Goal: Check status: Check status

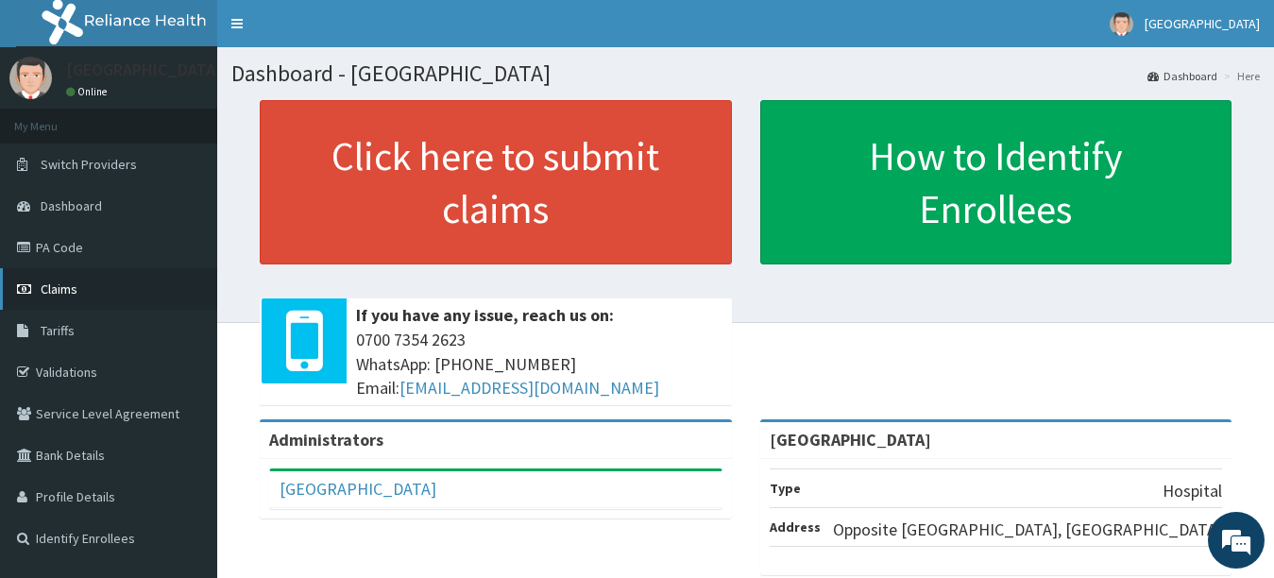
click at [109, 290] on link "Claims" at bounding box center [108, 289] width 217 height 42
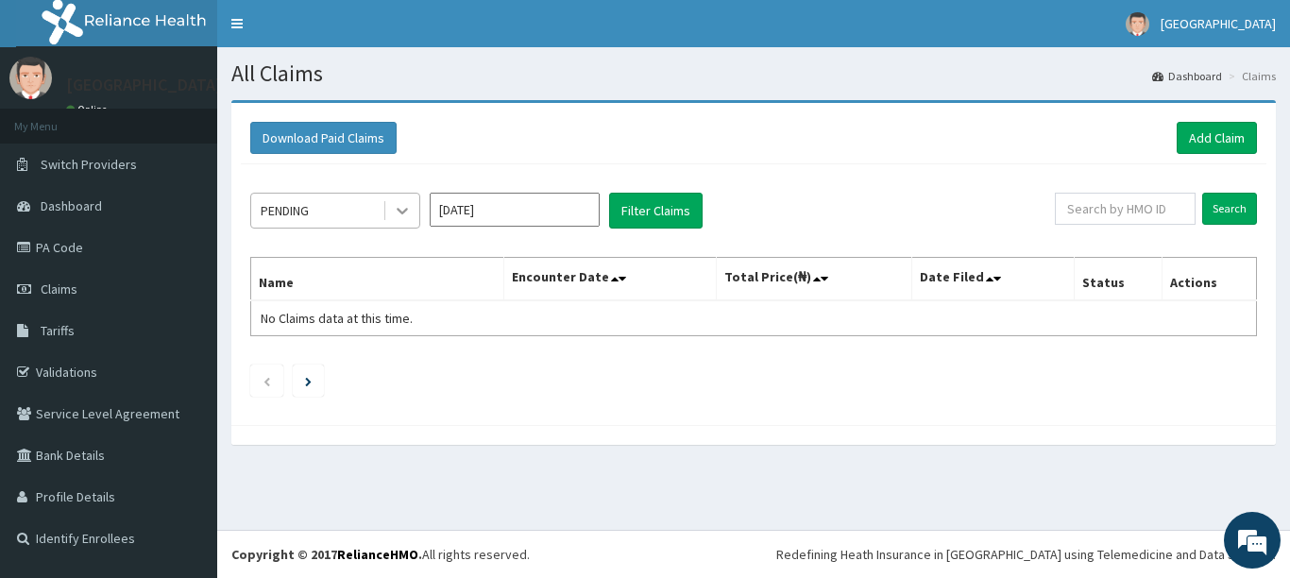
click at [411, 207] on icon at bounding box center [402, 210] width 19 height 19
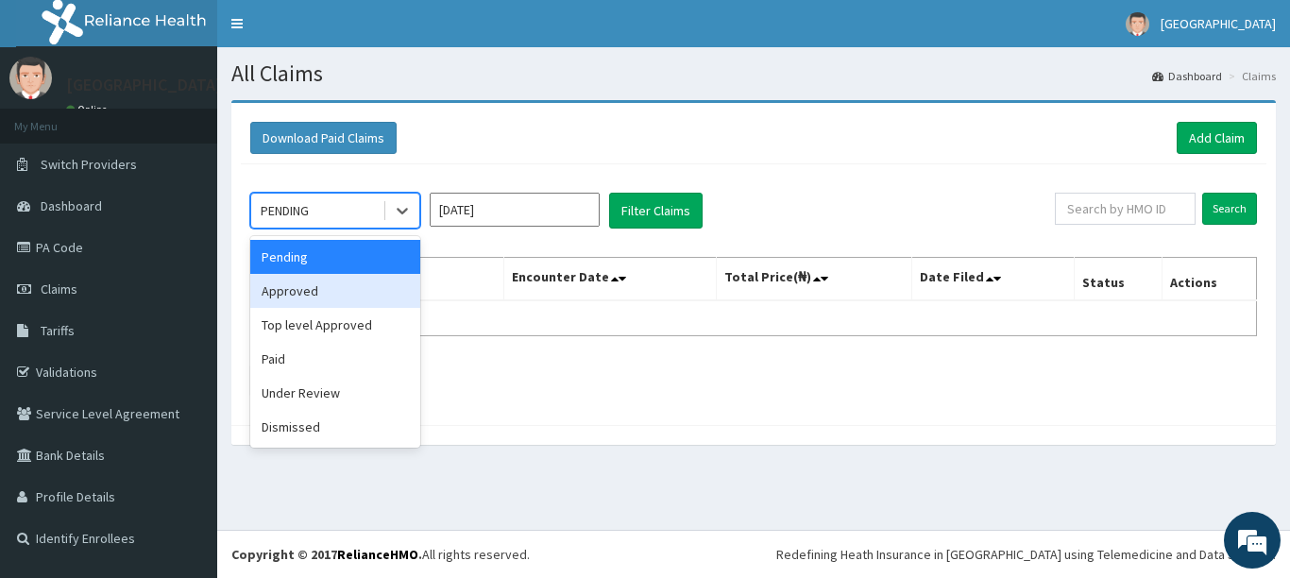
click at [371, 291] on div "Approved" at bounding box center [335, 291] width 170 height 34
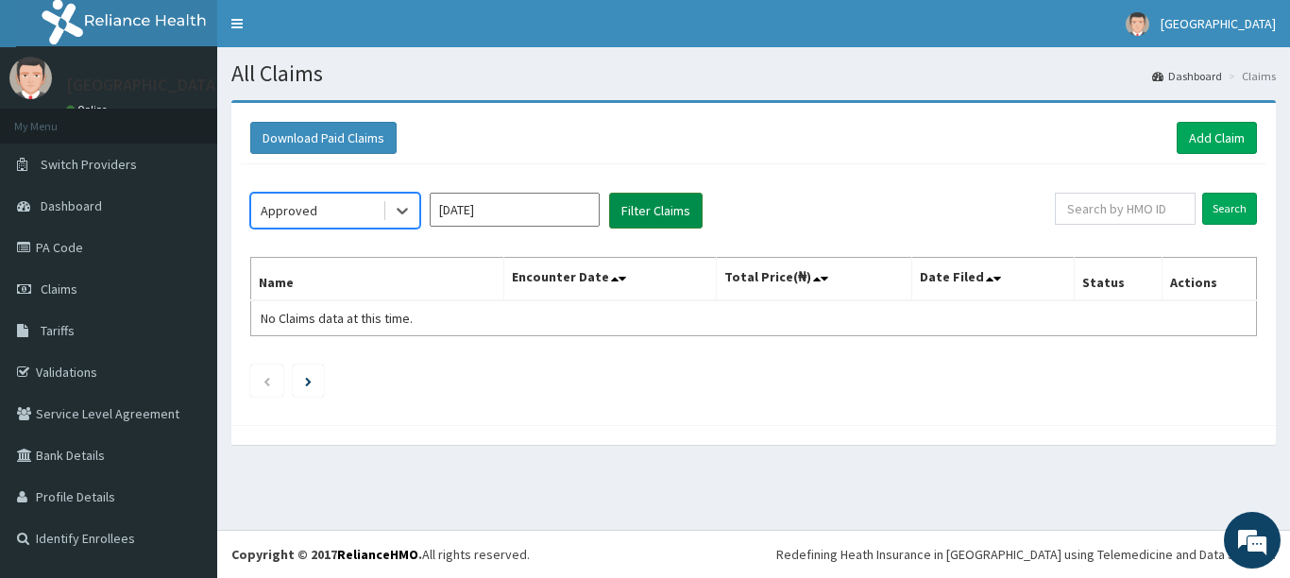
click at [663, 221] on button "Filter Claims" at bounding box center [656, 211] width 94 height 36
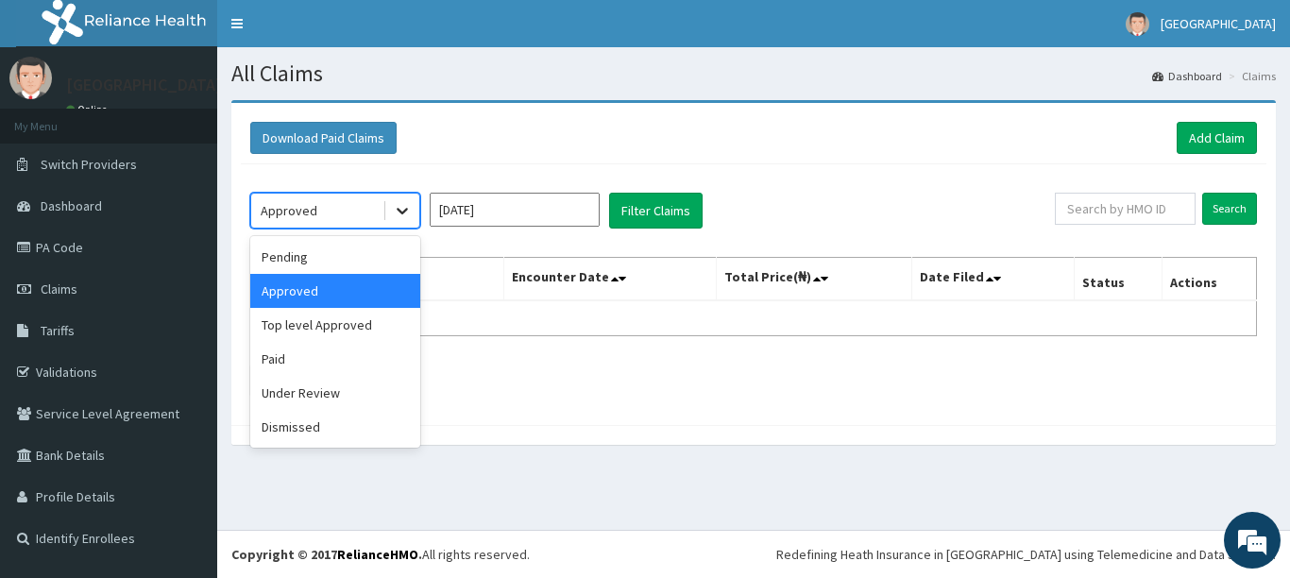
click at [390, 212] on div at bounding box center [402, 211] width 34 height 34
click at [315, 329] on div "Top level Approved" at bounding box center [335, 325] width 170 height 34
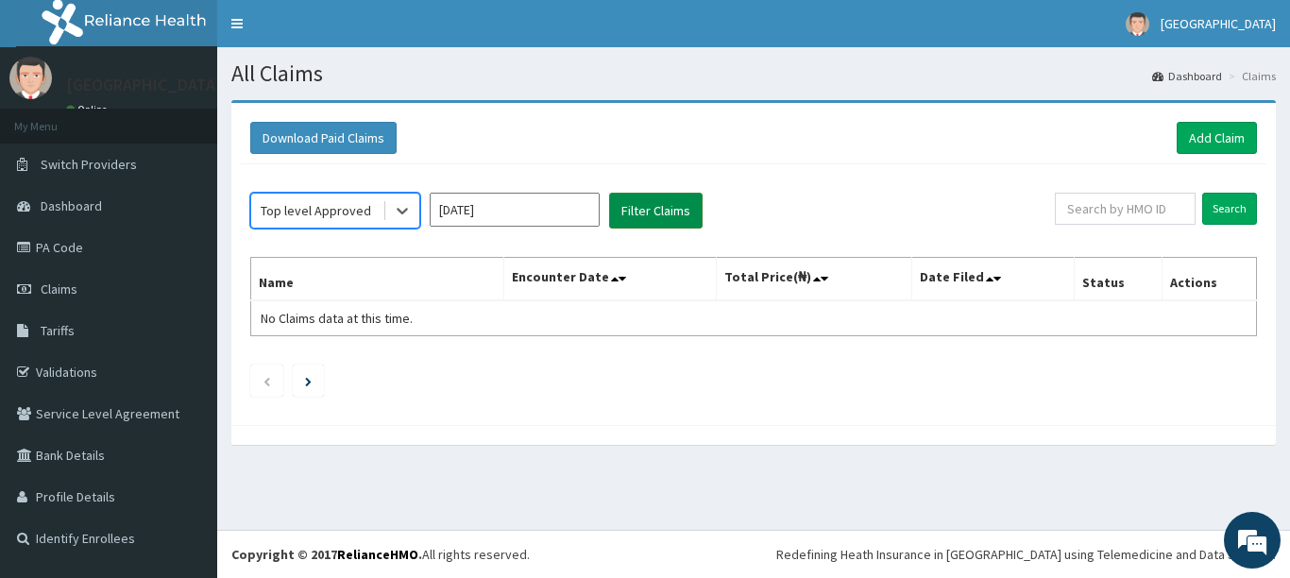
click at [663, 212] on button "Filter Claims" at bounding box center [656, 211] width 94 height 36
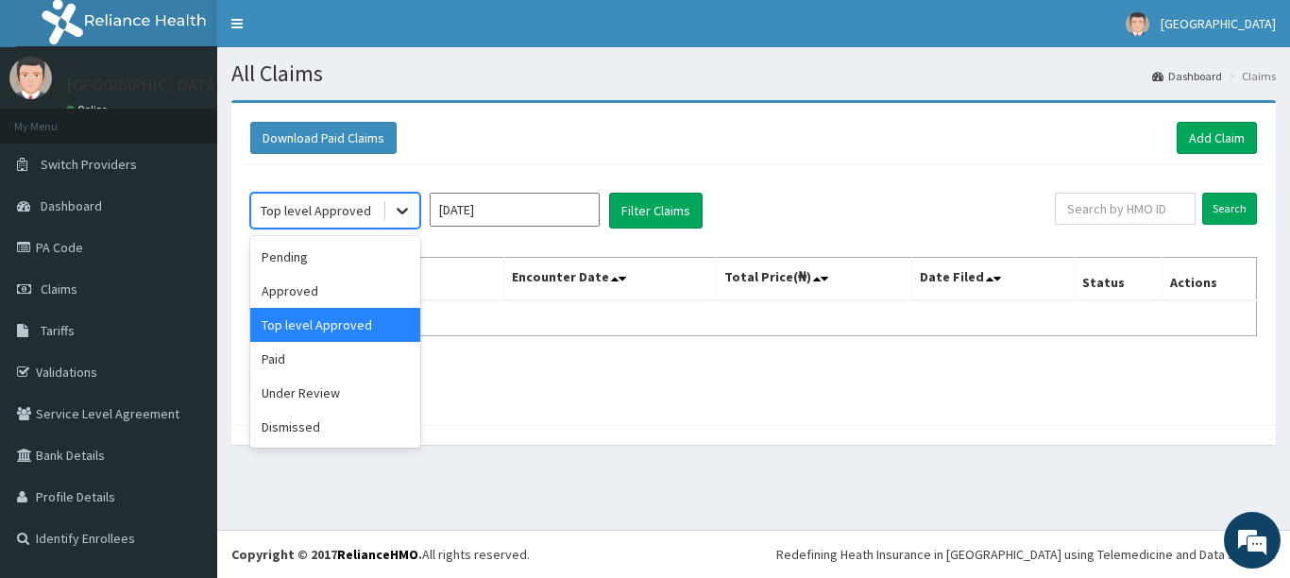
click at [396, 217] on icon at bounding box center [402, 210] width 19 height 19
click at [320, 390] on div "Under Review" at bounding box center [335, 393] width 170 height 34
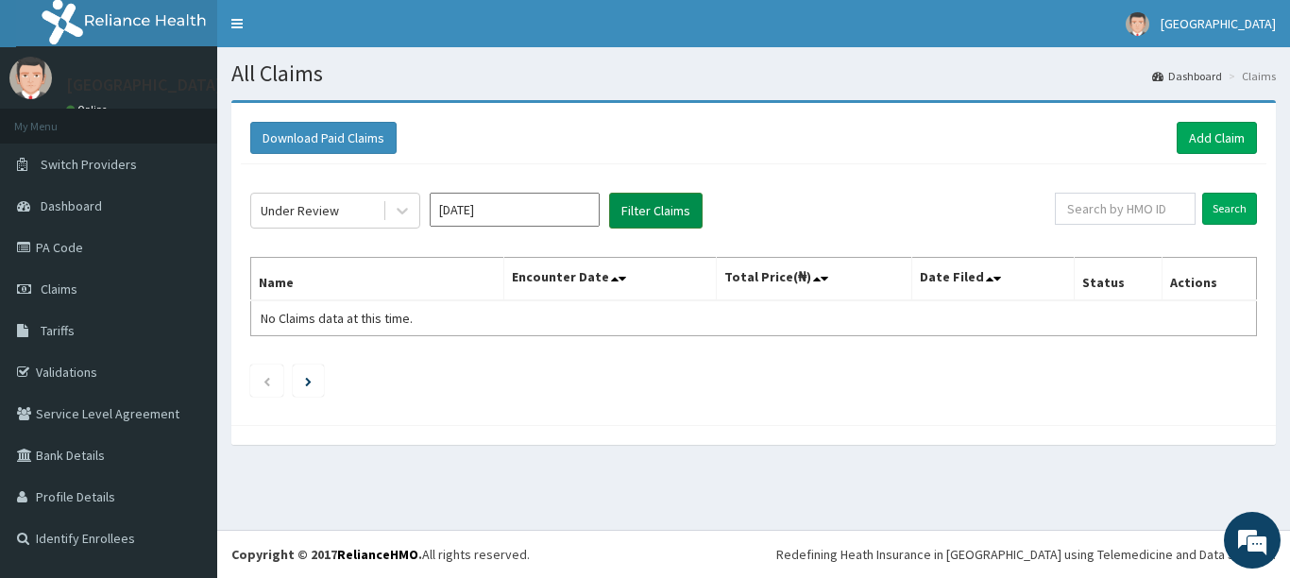
click at [651, 216] on button "Filter Claims" at bounding box center [656, 211] width 94 height 36
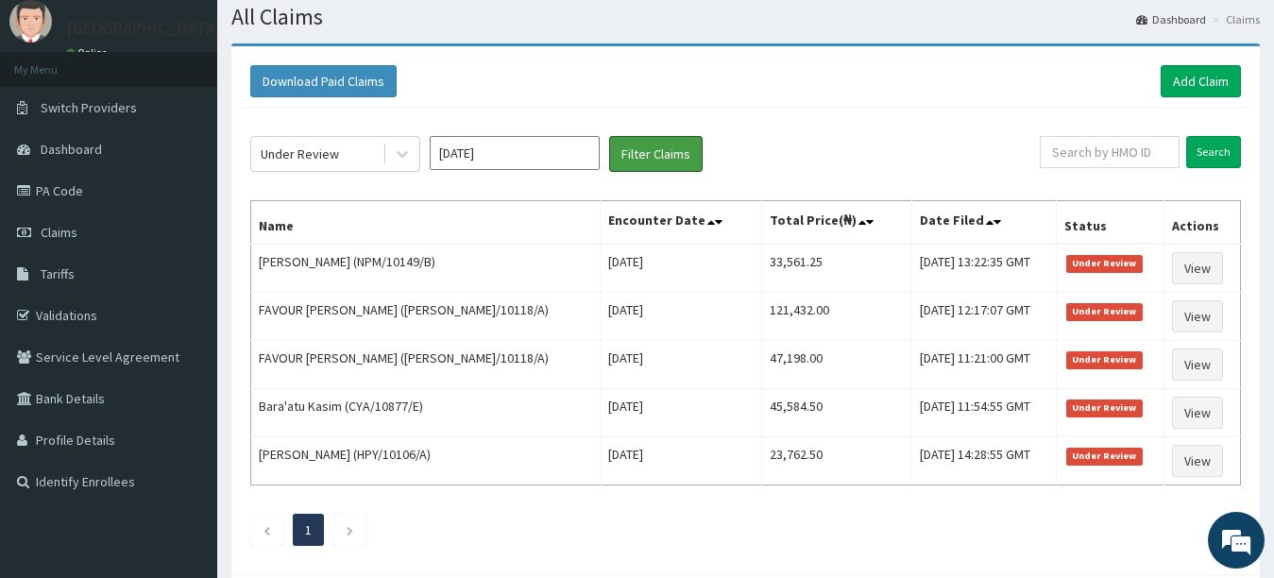
scroll to position [154, 0]
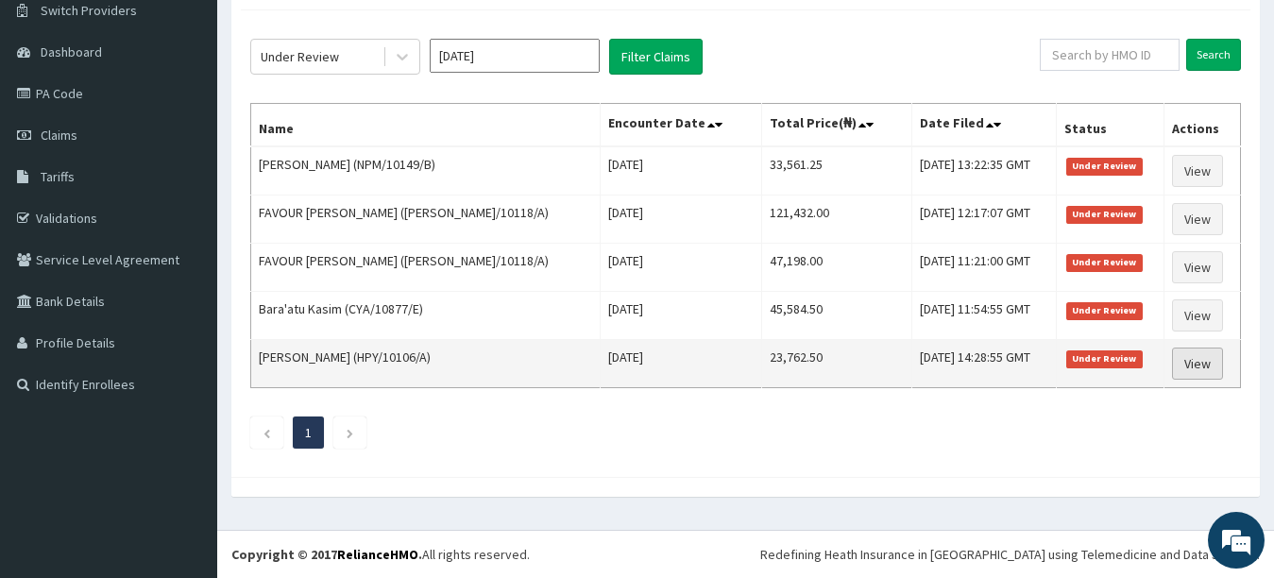
click at [1182, 369] on link "View" at bounding box center [1197, 364] width 51 height 32
